Goal: Contribute content: Add original content to the website for others to see

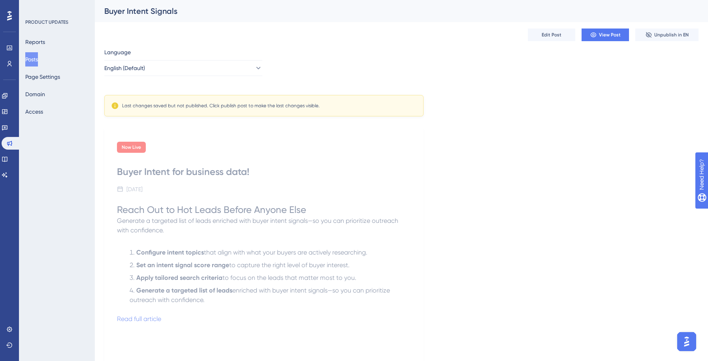
click at [34, 62] on button "Posts" at bounding box center [31, 59] width 13 height 14
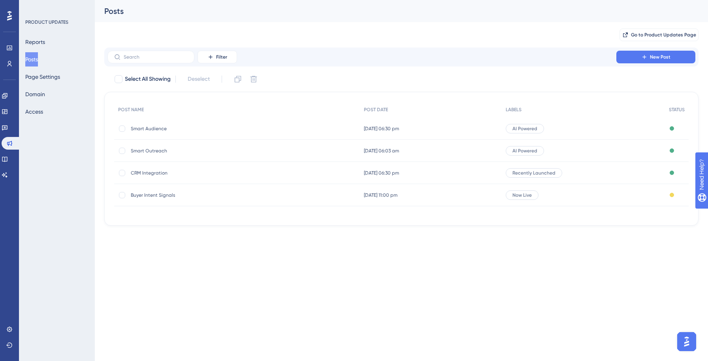
click at [153, 129] on span "Smart Audience" at bounding box center [194, 128] width 126 height 6
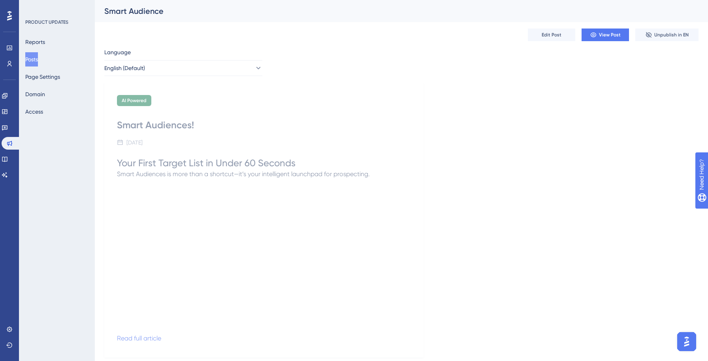
click at [38, 62] on button "Posts" at bounding box center [31, 59] width 13 height 14
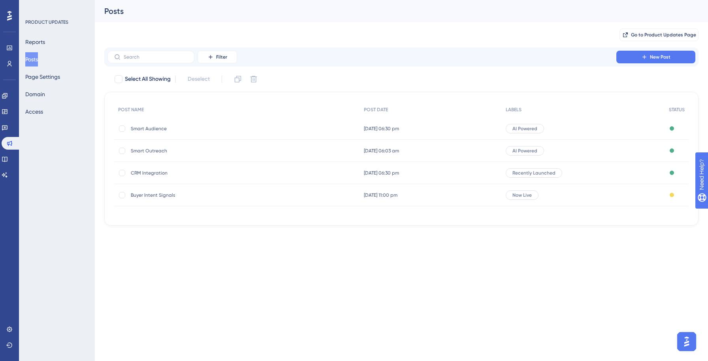
click at [156, 152] on span "Smart Outreach" at bounding box center [194, 150] width 126 height 6
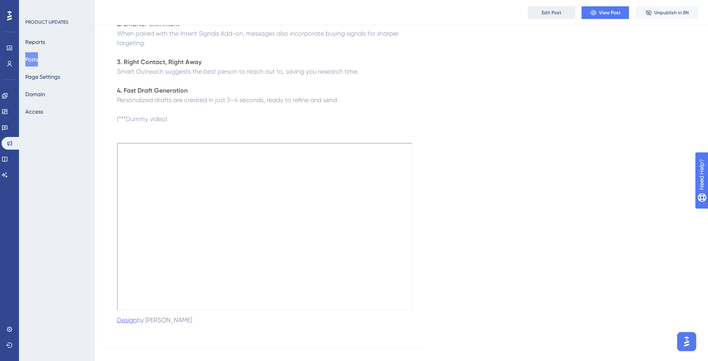
scroll to position [206, 0]
click at [560, 11] on span "Edit Post" at bounding box center [552, 12] width 20 height 6
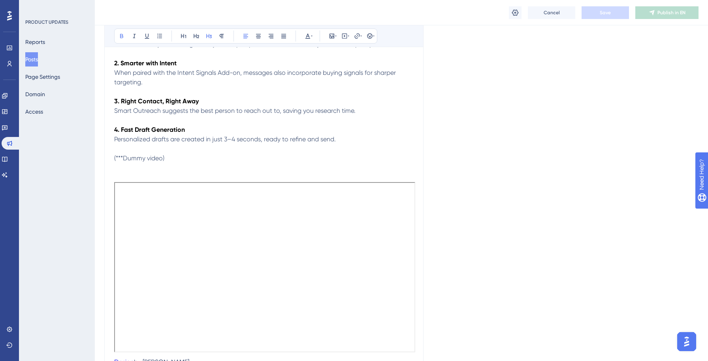
click at [229, 155] on p "(***Dummy video)" at bounding box center [264, 157] width 300 height 9
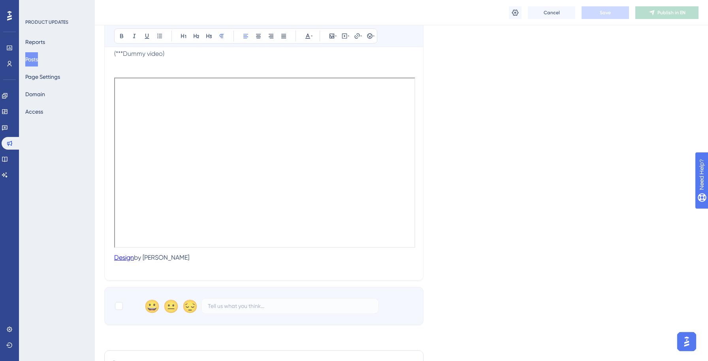
scroll to position [306, 0]
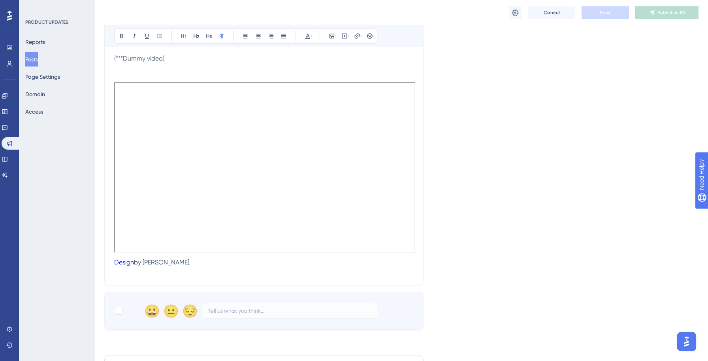
click at [202, 270] on p at bounding box center [264, 270] width 300 height 9
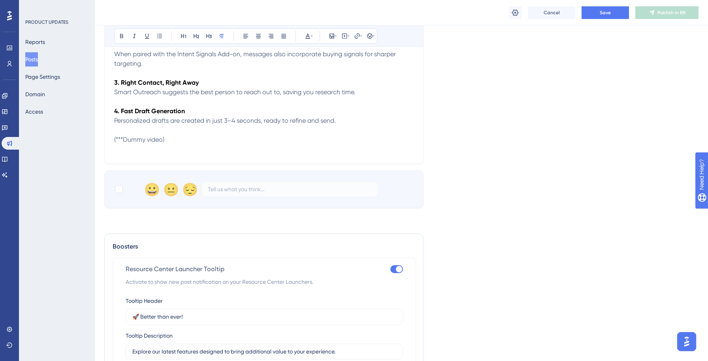
scroll to position [223, 0]
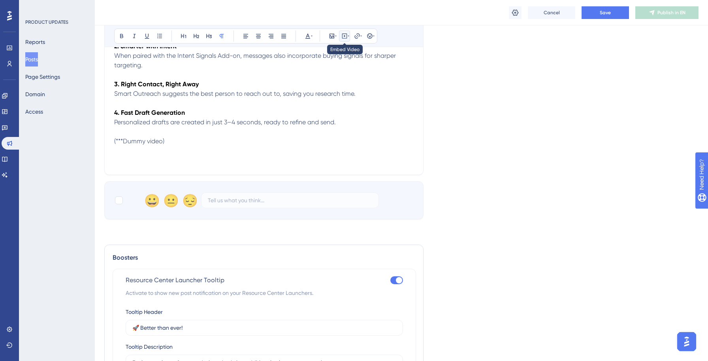
click at [346, 34] on icon at bounding box center [345, 36] width 6 height 6
click at [341, 75] on textarea at bounding box center [345, 85] width 120 height 36
paste textarea "<div style="position: relative; width: 100%; height: 0; padding-top: 56.2500%; …"
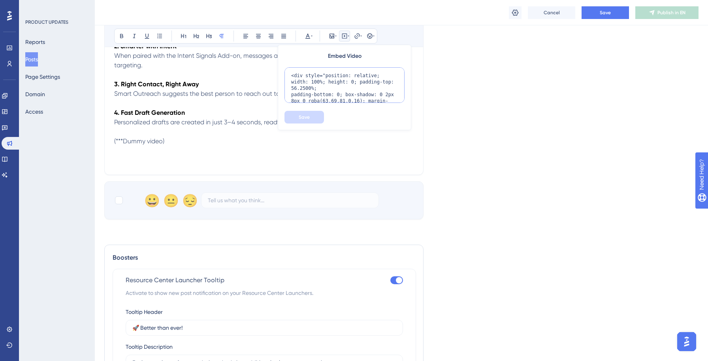
scroll to position [134, 0]
type textarea "<div style="position: relative; width: 100%; height: 0; padding-top: 56.2500%; …"
click at [311, 115] on button "Save" at bounding box center [305, 117] width 40 height 13
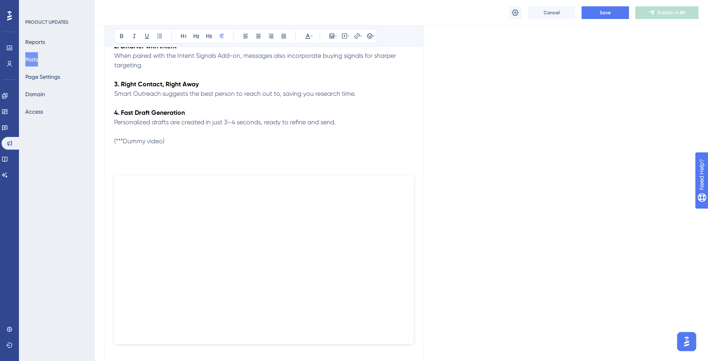
scroll to position [228, 0]
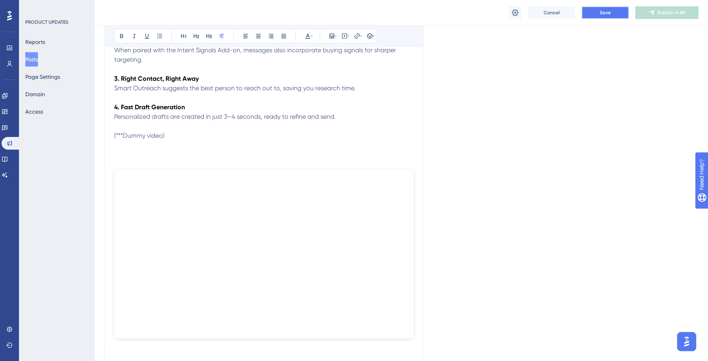
click at [605, 9] on span "Save" at bounding box center [605, 12] width 11 height 6
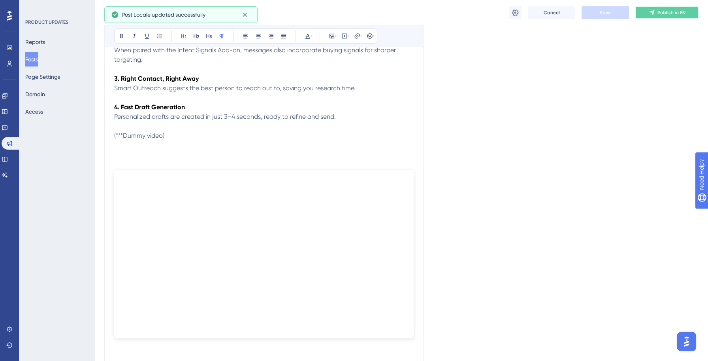
click at [651, 15] on icon at bounding box center [652, 12] width 6 height 6
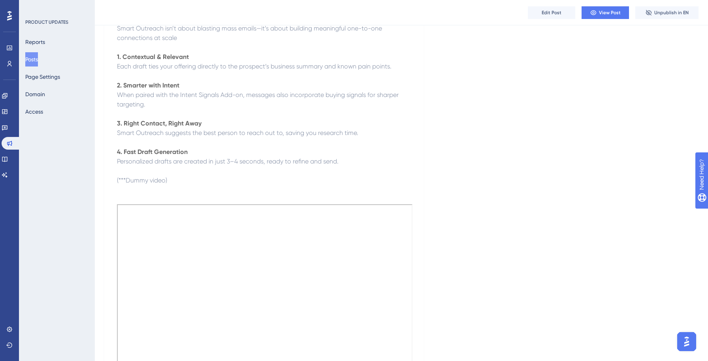
scroll to position [0, 0]
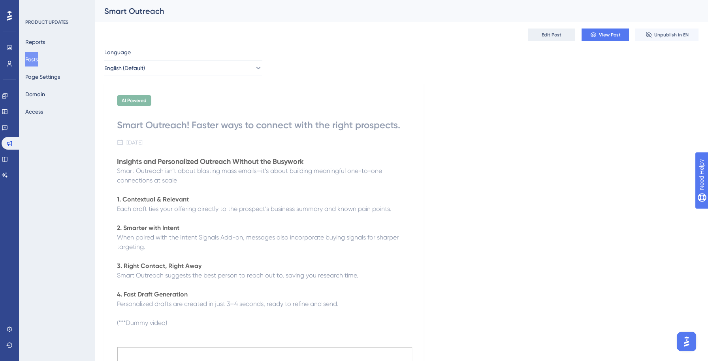
click at [559, 40] on button "Edit Post" at bounding box center [551, 34] width 47 height 13
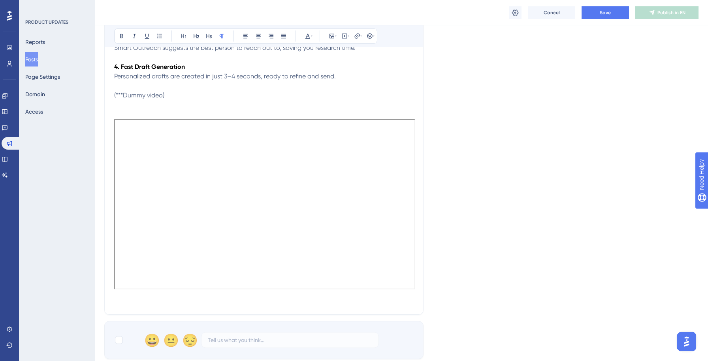
scroll to position [269, 0]
click at [206, 309] on div "Smart Outreach! Faster ways to connect with the right prospects. Bold Italic Un…" at bounding box center [263, 88] width 319 height 452
click at [208, 304] on p at bounding box center [264, 299] width 300 height 9
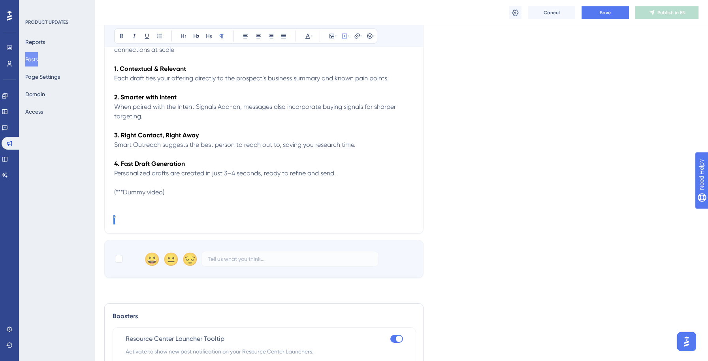
scroll to position [168, 0]
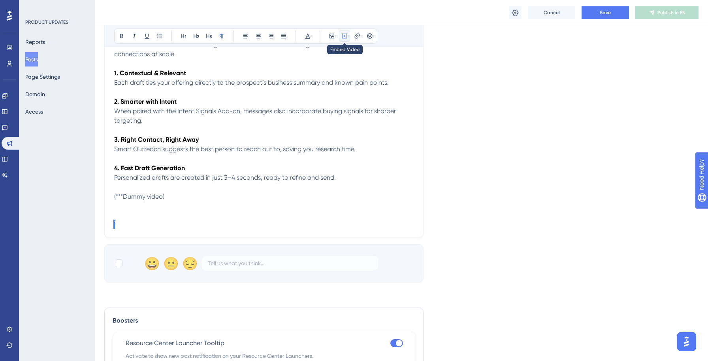
click at [349, 34] on button at bounding box center [344, 35] width 11 height 11
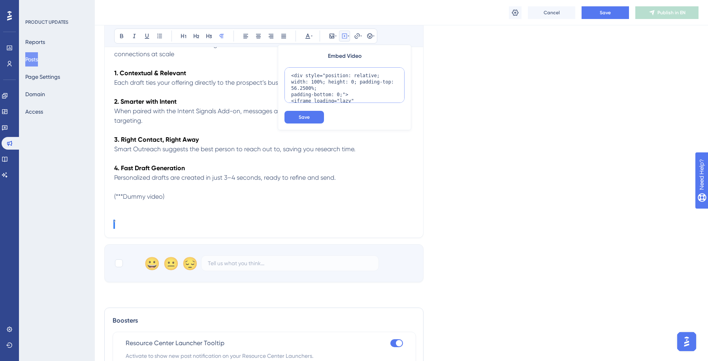
click at [342, 91] on textarea "<div style="position: relative; width: 100%; height: 0; padding-top: 56.2500%; …" at bounding box center [345, 85] width 120 height 36
paste textarea "<div style="position: relative; width: 100%; height: 0; padding-top: 56.2500%; …"
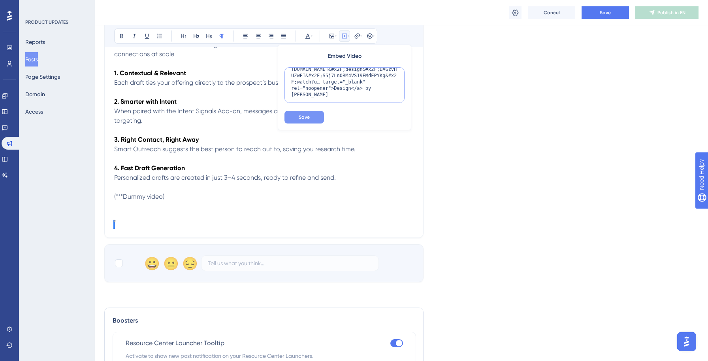
type textarea "<div style="position: relative; width: 100%; height: 0; padding-top: 56.2500%; …"
click at [309, 114] on span "Save" at bounding box center [304, 117] width 11 height 6
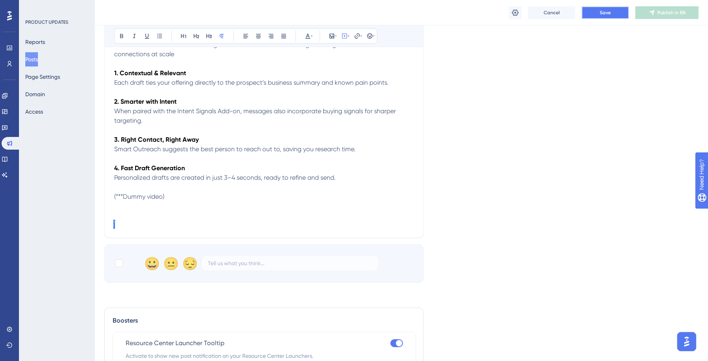
click at [604, 16] on button "Save" at bounding box center [605, 12] width 47 height 13
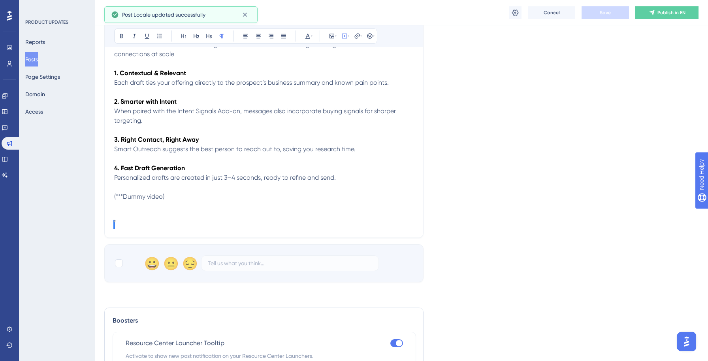
scroll to position [132, 0]
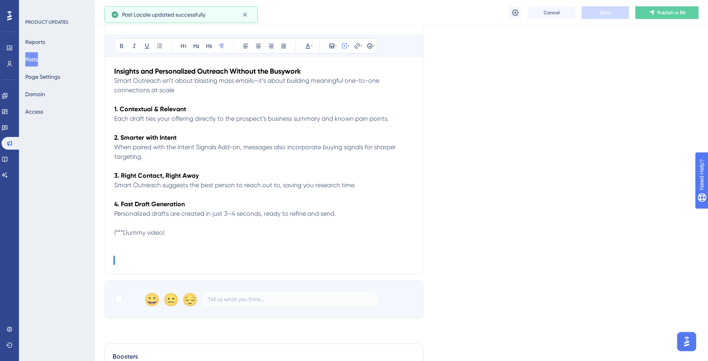
click at [159, 264] on div at bounding box center [264, 260] width 300 height 8
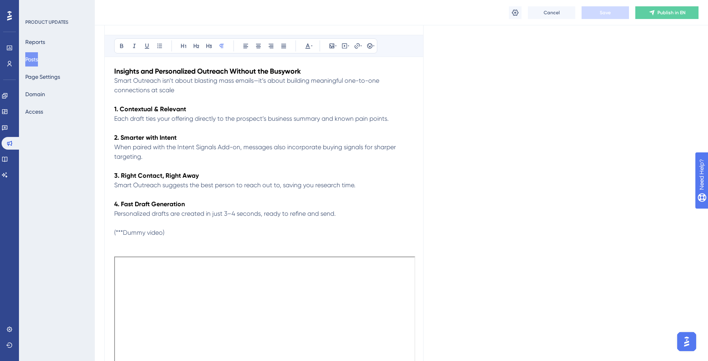
click at [194, 242] on p at bounding box center [264, 241] width 300 height 9
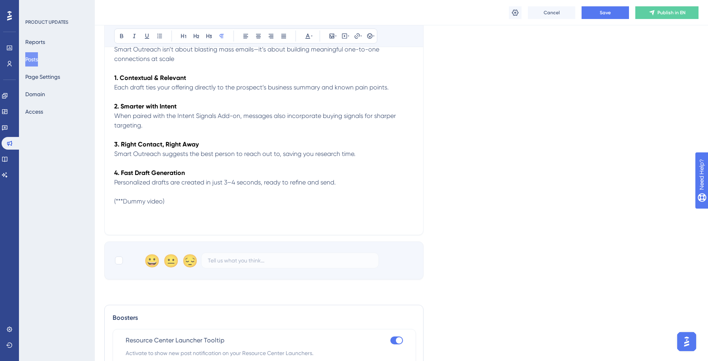
scroll to position [162, 0]
click at [342, 35] on icon at bounding box center [345, 36] width 6 height 6
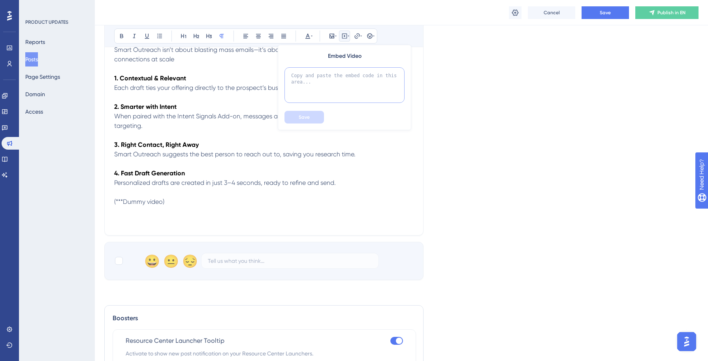
click at [328, 72] on textarea at bounding box center [345, 85] width 120 height 36
paste textarea "<div style="position: relative; width: 100%; height: 0; padding-top: 56.2500%; …"
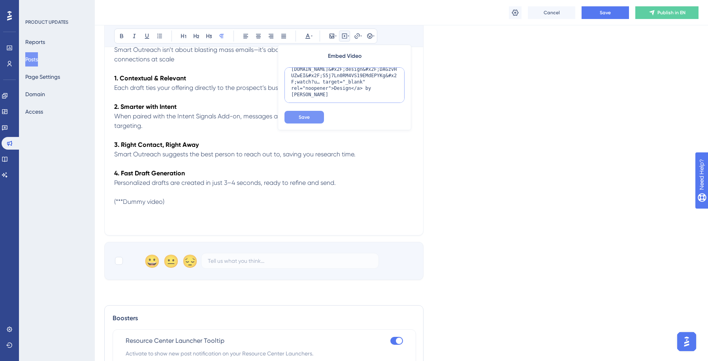
type textarea "<div style="position: relative; width: 100%; height: 0; padding-top: 56.2500%; …"
click at [311, 120] on button "Save" at bounding box center [305, 117] width 40 height 13
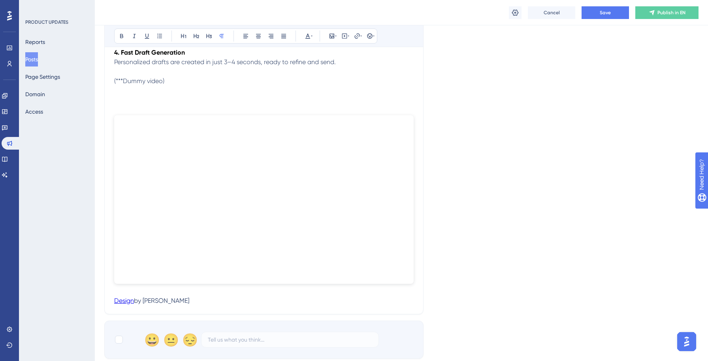
scroll to position [270, 0]
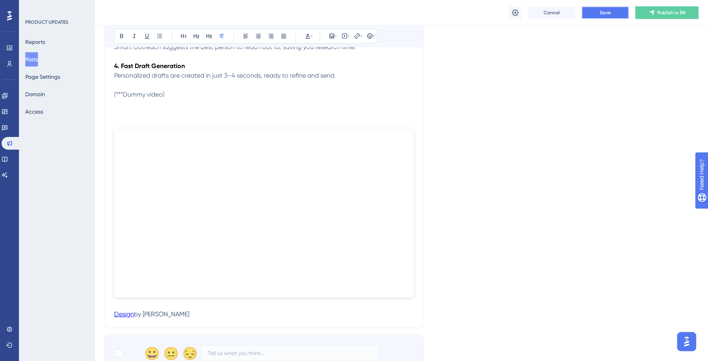
click at [608, 13] on span "Save" at bounding box center [605, 12] width 11 height 6
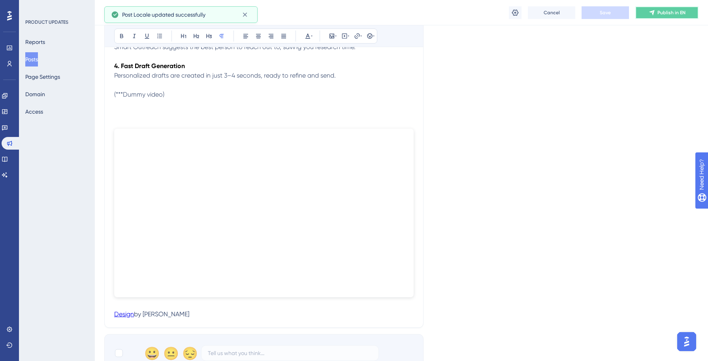
click at [663, 15] on button "Publish in EN" at bounding box center [667, 12] width 63 height 13
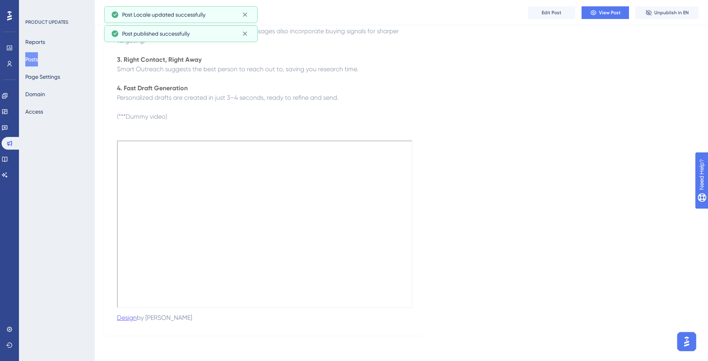
scroll to position [210, 0]
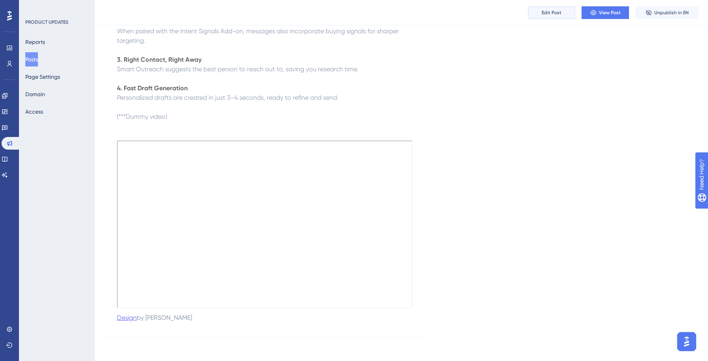
click at [556, 15] on span "Edit Post" at bounding box center [552, 12] width 20 height 6
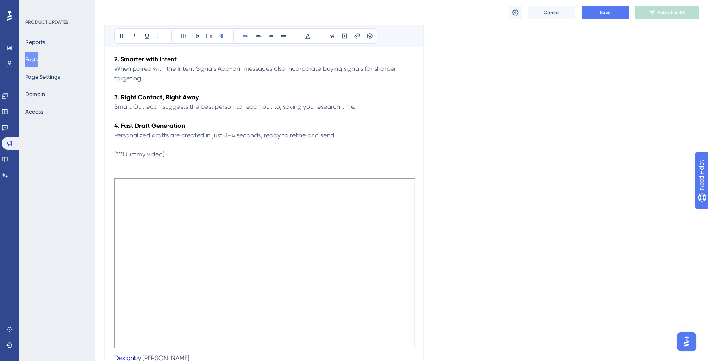
click at [227, 159] on p "(***Dummy video)" at bounding box center [264, 153] width 300 height 9
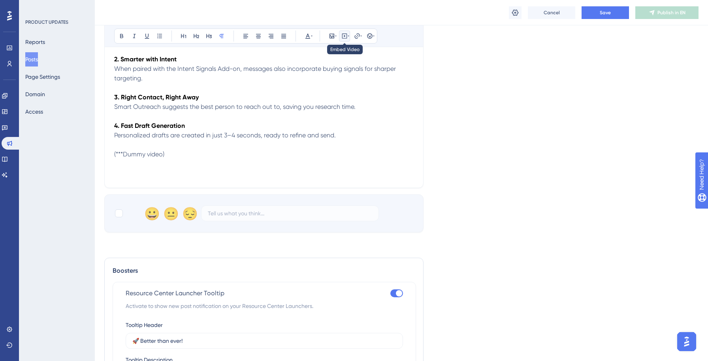
click at [349, 34] on icon at bounding box center [349, 36] width 2 height 6
click at [341, 74] on textarea at bounding box center [345, 85] width 120 height 36
paste textarea "<div style="position: relative; width: 100%; height: 0; padding-top: 56.2500%; …"
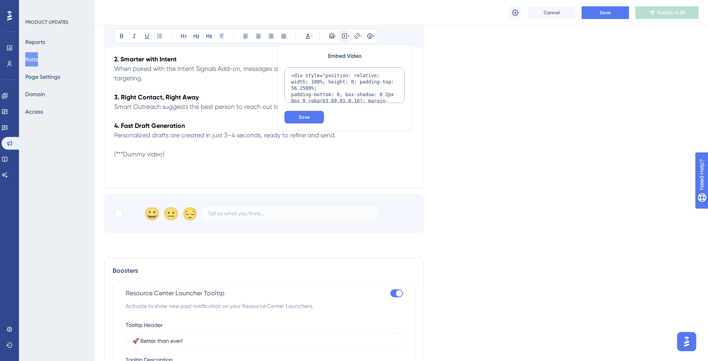
scroll to position [147, 0]
type textarea "<div style="position: relative; width: 100%; height: 0; padding-top: 56.2500%; …"
click at [317, 118] on button "Save" at bounding box center [305, 117] width 40 height 13
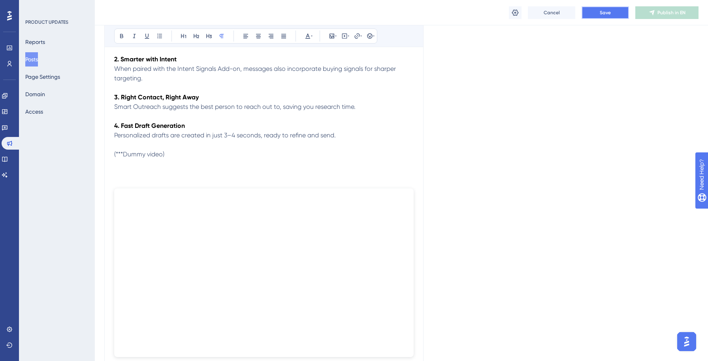
click at [612, 11] on button "Save" at bounding box center [605, 12] width 47 height 13
click at [655, 15] on button "Publish in EN" at bounding box center [667, 12] width 63 height 13
